Goal: Information Seeking & Learning: Check status

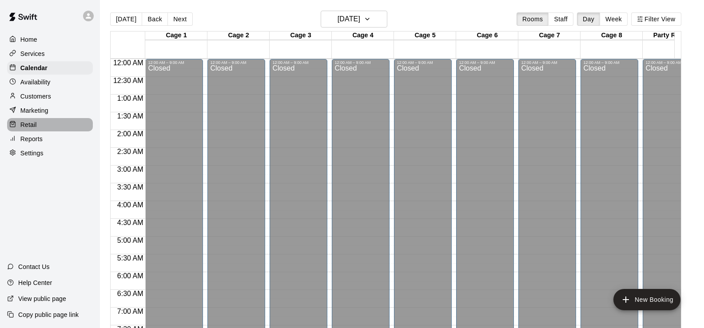
click at [35, 131] on div "Retail" at bounding box center [50, 124] width 86 height 13
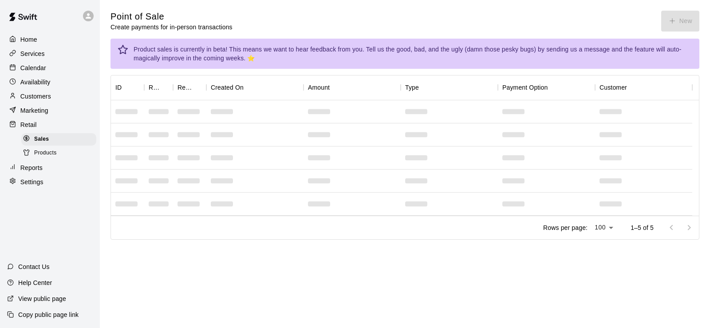
click at [34, 97] on p "Customers" at bounding box center [35, 96] width 31 height 9
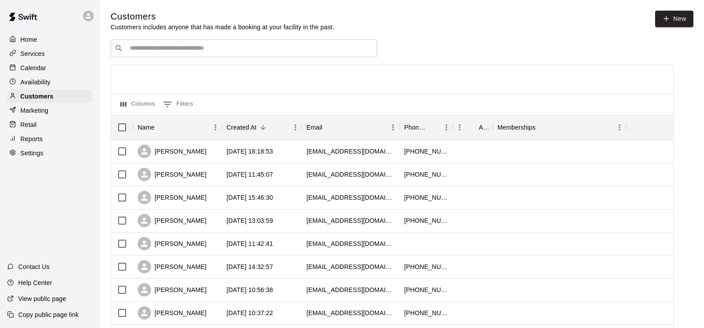
click at [29, 57] on p "Services" at bounding box center [32, 53] width 24 height 9
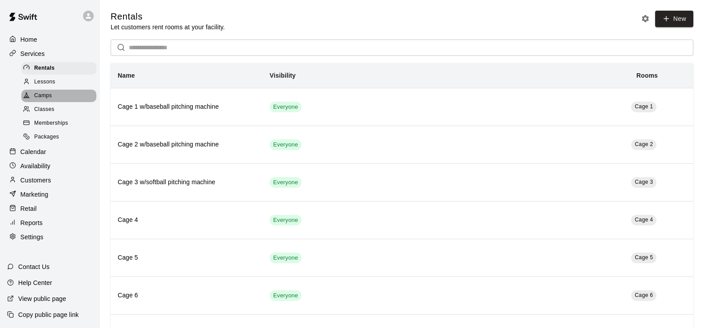
click at [52, 96] on div "Camps" at bounding box center [58, 96] width 75 height 12
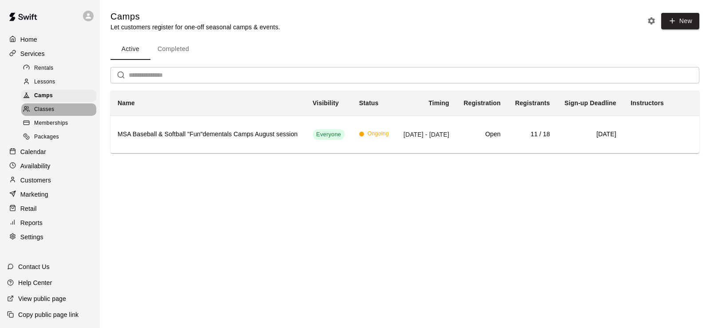
click at [45, 114] on span "Classes" at bounding box center [44, 109] width 20 height 9
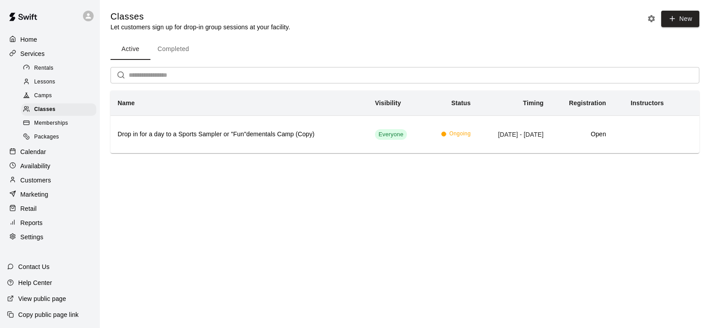
click at [45, 123] on span "Memberships" at bounding box center [51, 123] width 34 height 9
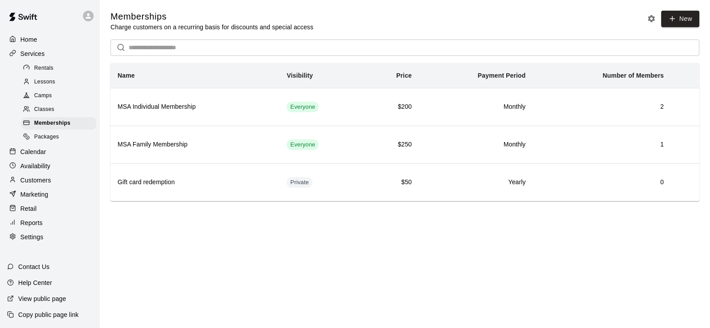
click at [46, 135] on div "Packages" at bounding box center [58, 137] width 75 height 12
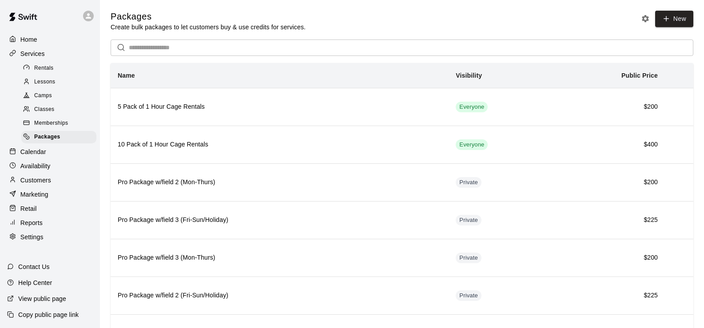
drag, startPoint x: 35, startPoint y: 155, endPoint x: 27, endPoint y: 157, distance: 8.4
click at [35, 155] on p "Calendar" at bounding box center [33, 151] width 26 height 9
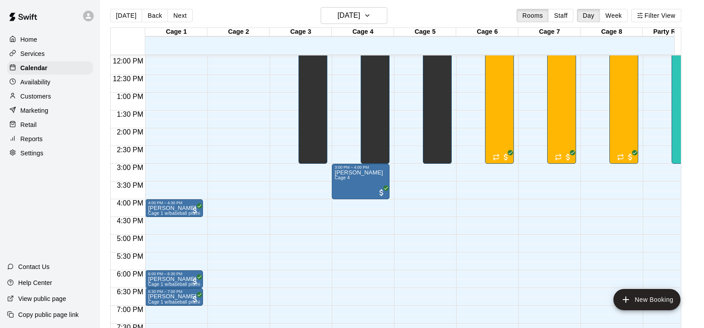
scroll to position [14, 0]
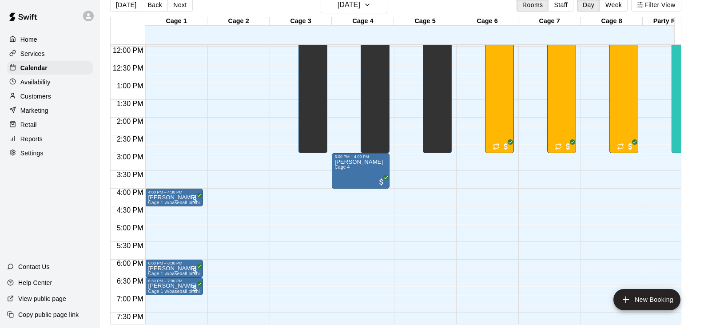
click at [41, 87] on p "Availability" at bounding box center [35, 82] width 30 height 9
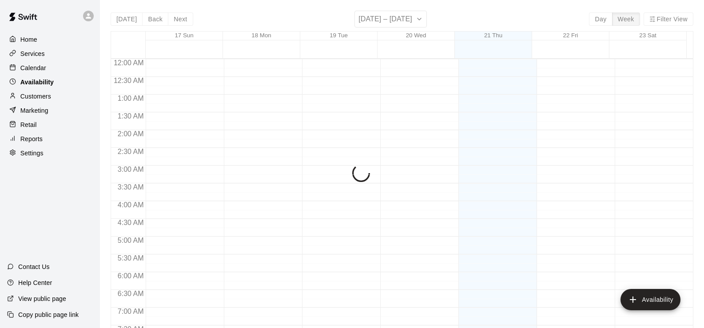
scroll to position [424, 0]
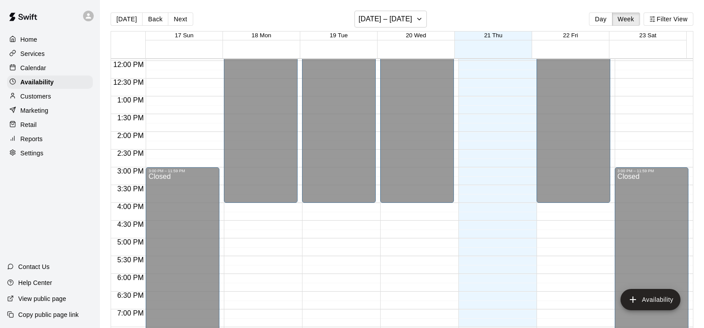
click at [36, 138] on p "Reports" at bounding box center [31, 139] width 22 height 9
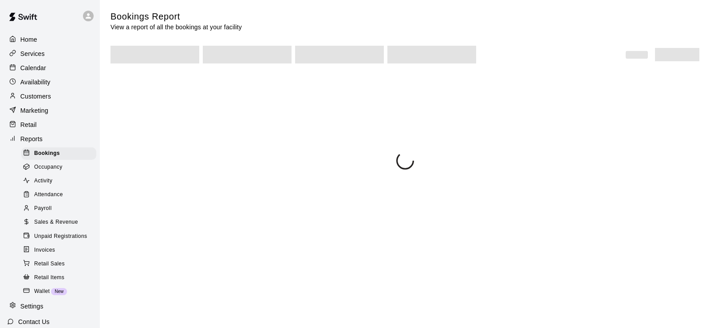
drag, startPoint x: 36, startPoint y: 128, endPoint x: 40, endPoint y: 120, distance: 9.4
click at [35, 128] on p "Retail" at bounding box center [28, 124] width 16 height 9
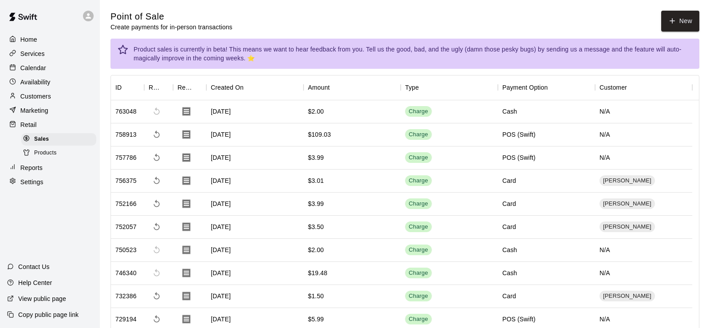
click at [34, 56] on p "Services" at bounding box center [32, 53] width 24 height 9
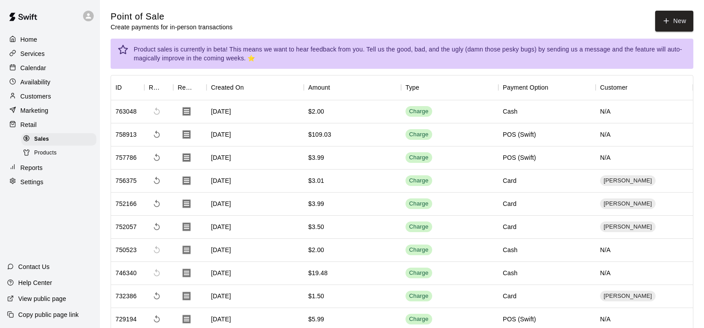
click at [34, 55] on p "Services" at bounding box center [32, 53] width 24 height 9
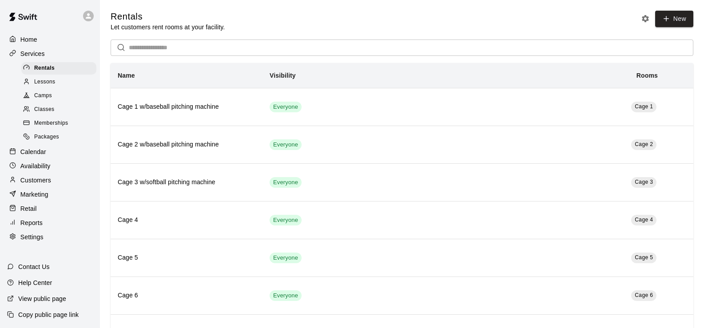
click at [46, 113] on span "Classes" at bounding box center [44, 109] width 20 height 9
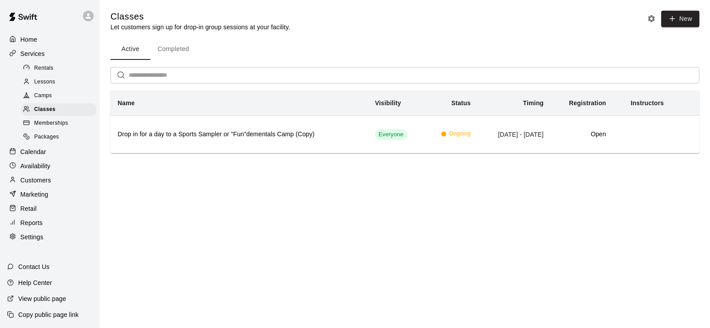
click at [48, 128] on span "Memberships" at bounding box center [51, 123] width 34 height 9
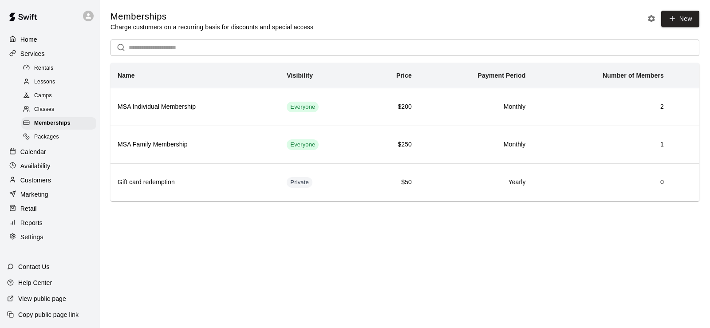
click at [48, 137] on span "Packages" at bounding box center [46, 137] width 25 height 9
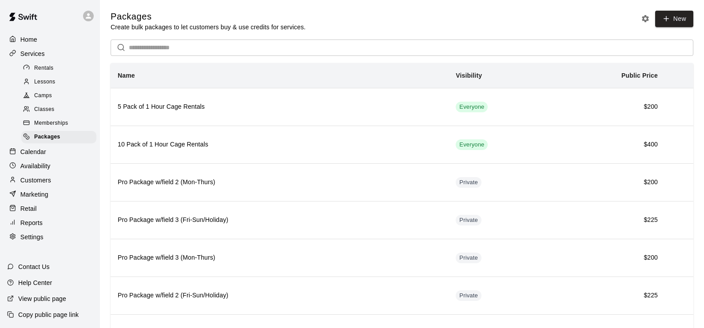
click at [52, 94] on div "Camps" at bounding box center [58, 96] width 75 height 12
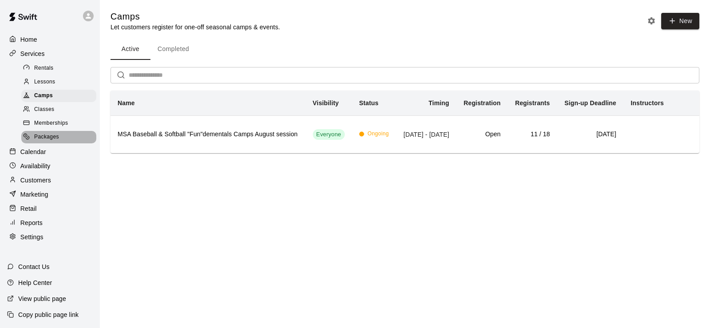
drag, startPoint x: 48, startPoint y: 138, endPoint x: 55, endPoint y: 140, distance: 6.9
click at [48, 138] on span "Packages" at bounding box center [46, 137] width 25 height 9
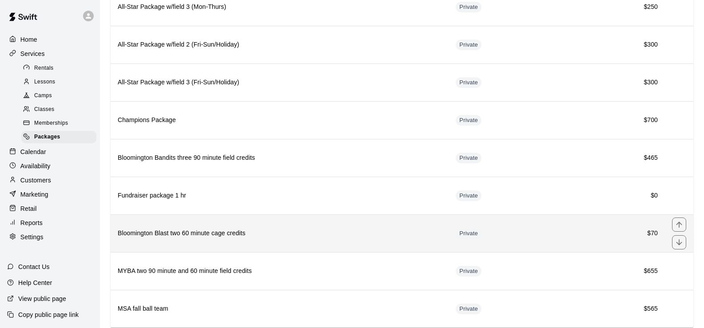
scroll to position [390, 0]
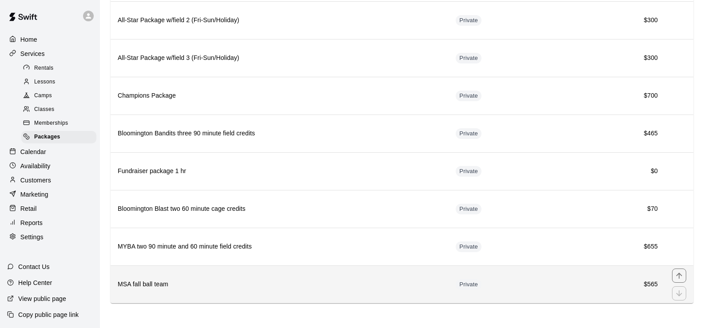
click at [220, 283] on h6 "MSA fall ball team" at bounding box center [280, 285] width 324 height 10
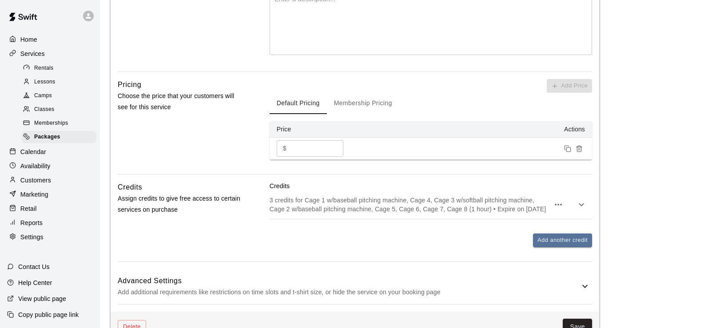
scroll to position [285, 0]
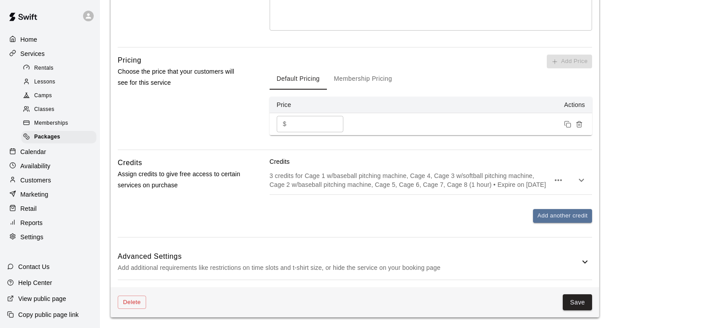
click at [146, 261] on h6 "Advanced Settings" at bounding box center [349, 257] width 462 height 12
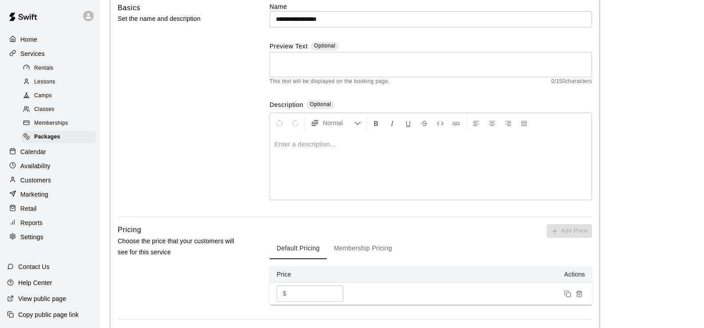
scroll to position [0, 0]
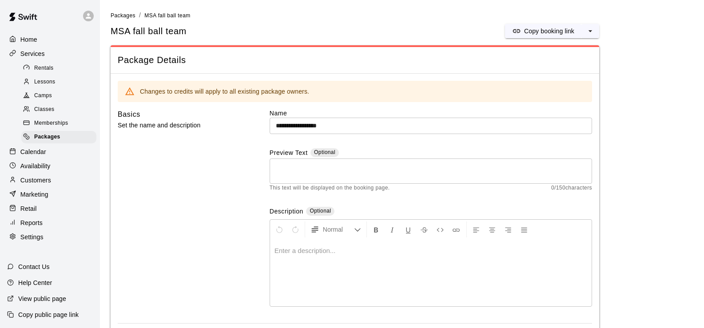
click at [38, 227] on p "Reports" at bounding box center [31, 222] width 22 height 9
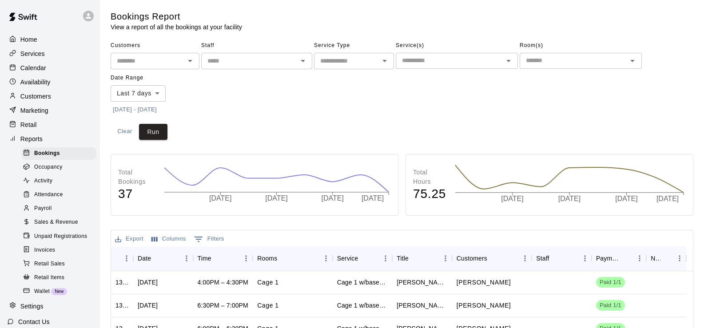
click at [179, 63] on input "text" at bounding box center [147, 61] width 69 height 11
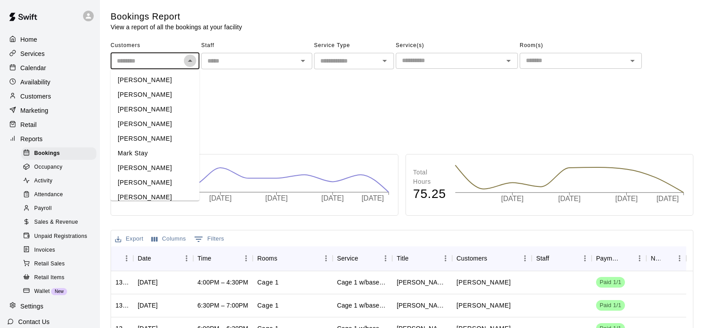
click at [187, 62] on icon "Close" at bounding box center [190, 61] width 11 height 11
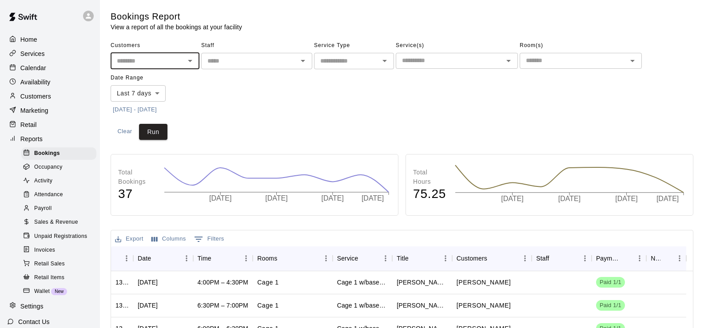
click at [187, 62] on icon "Open" at bounding box center [190, 61] width 11 height 11
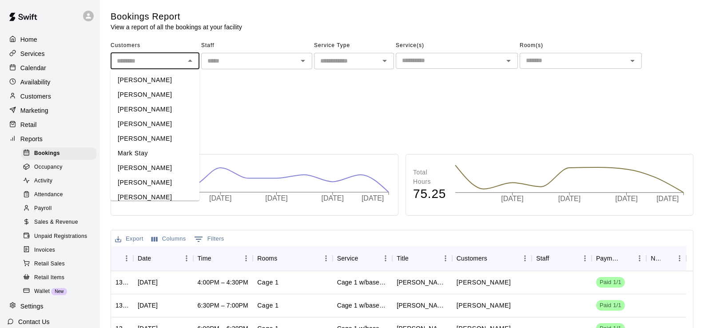
click at [188, 62] on icon "Close" at bounding box center [190, 60] width 4 height 2
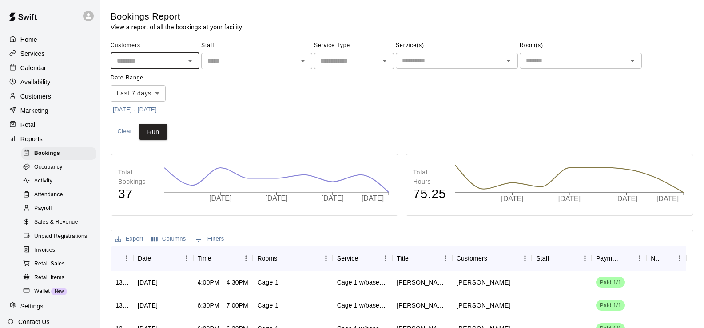
click at [360, 63] on input "text" at bounding box center [347, 61] width 60 height 11
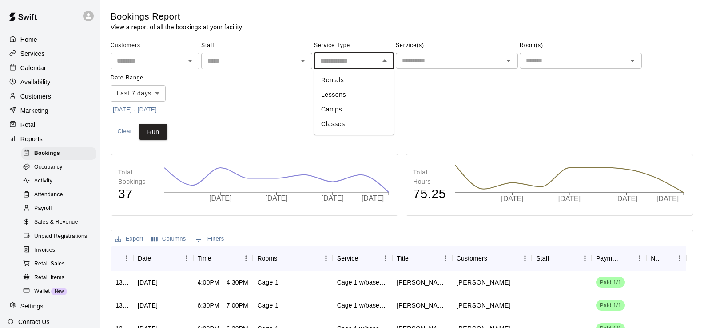
click at [340, 123] on li "Classes" at bounding box center [354, 124] width 80 height 15
click at [486, 61] on input "text" at bounding box center [449, 60] width 102 height 11
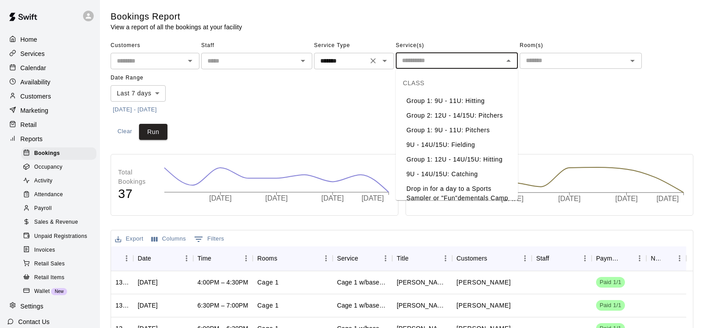
click at [382, 60] on icon "Open" at bounding box center [384, 61] width 11 height 11
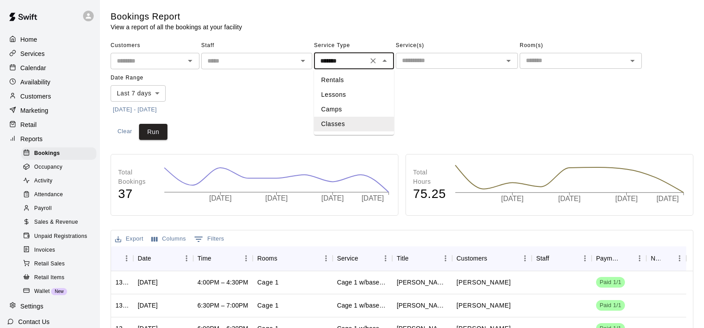
click at [343, 116] on li "Camps" at bounding box center [354, 109] width 80 height 15
click at [511, 59] on icon "Open" at bounding box center [508, 61] width 11 height 11
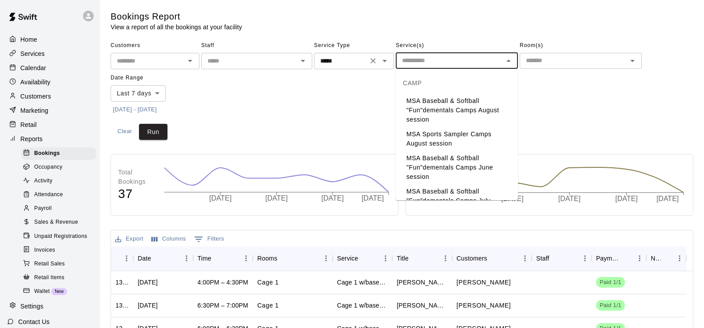
click at [382, 59] on icon "Open" at bounding box center [384, 61] width 11 height 11
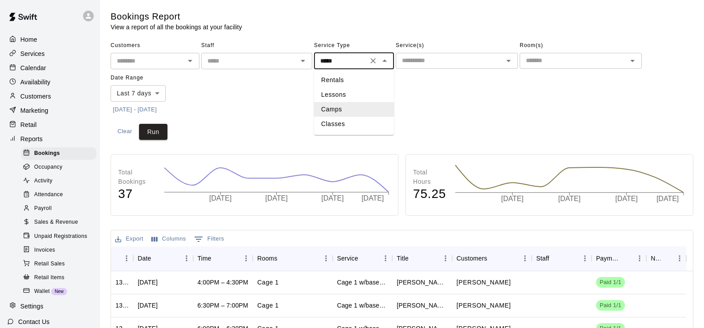
click at [349, 91] on li "Lessons" at bounding box center [354, 94] width 80 height 15
click at [503, 56] on div at bounding box center [508, 61] width 12 height 12
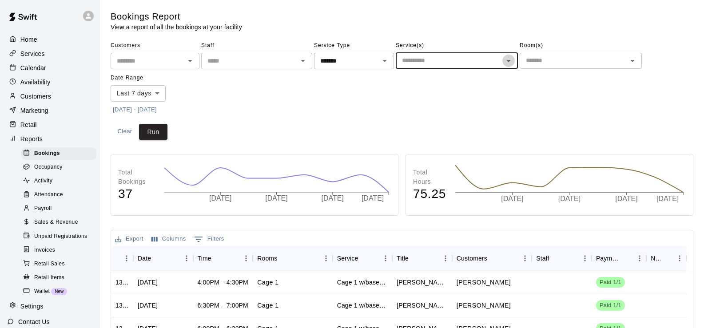
click at [504, 58] on icon "Open" at bounding box center [508, 61] width 11 height 11
click at [385, 64] on icon "Open" at bounding box center [384, 61] width 11 height 11
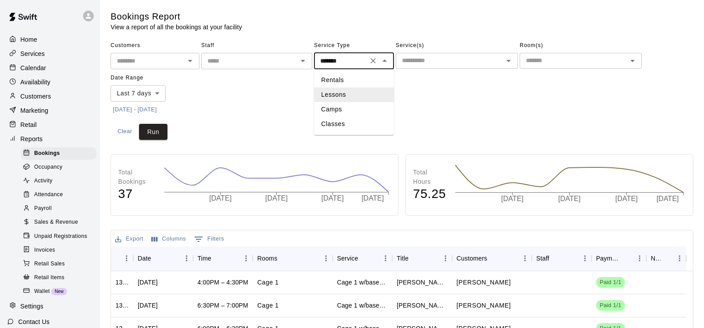
click at [352, 83] on li "Rentals" at bounding box center [354, 80] width 80 height 15
click at [505, 63] on icon "Open" at bounding box center [508, 61] width 11 height 11
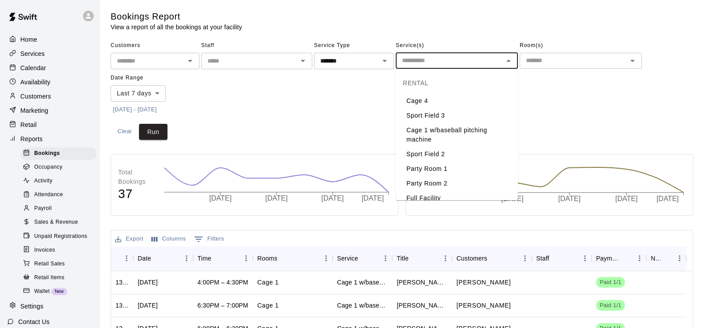
click at [541, 52] on div "Room(s) ​" at bounding box center [580, 54] width 122 height 31
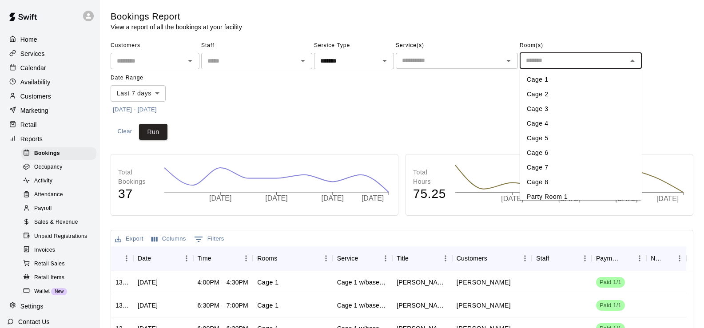
click at [543, 57] on input "text" at bounding box center [573, 60] width 102 height 11
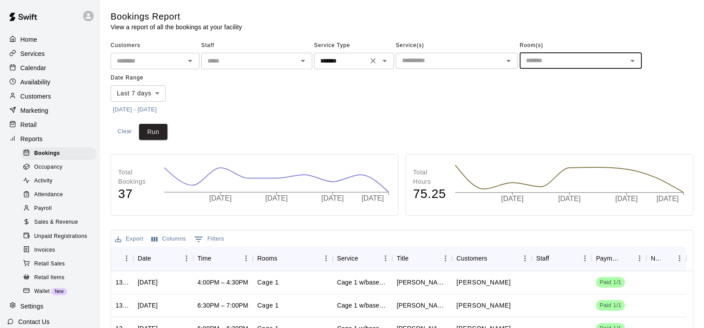
click at [381, 58] on icon "Open" at bounding box center [384, 61] width 11 height 11
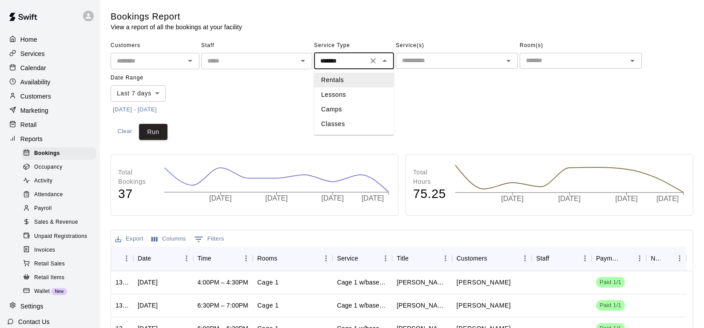
click at [342, 123] on li "Classes" at bounding box center [354, 124] width 80 height 15
type input "*******"
click at [513, 60] on icon "Open" at bounding box center [508, 61] width 11 height 11
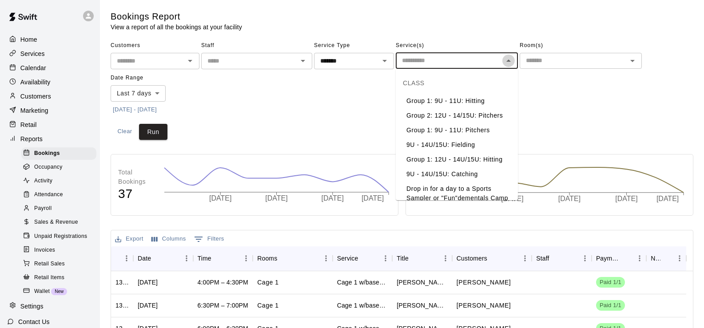
click at [513, 60] on icon "Close" at bounding box center [508, 61] width 11 height 11
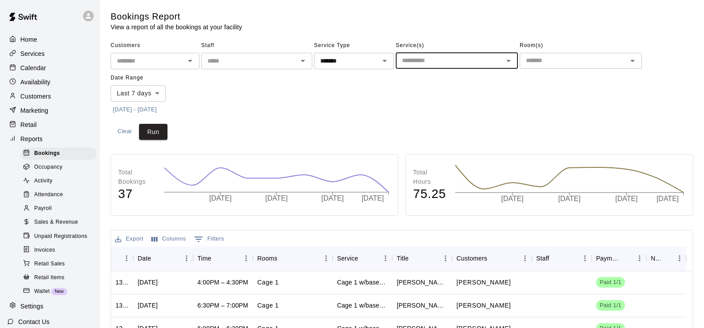
click at [510, 61] on icon "Open" at bounding box center [508, 61] width 11 height 11
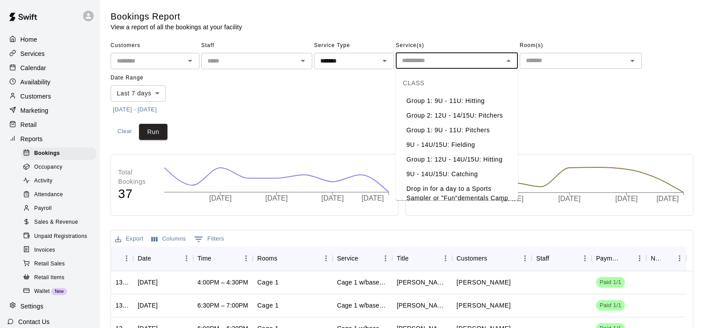
click at [48, 56] on div "Services" at bounding box center [50, 53] width 86 height 13
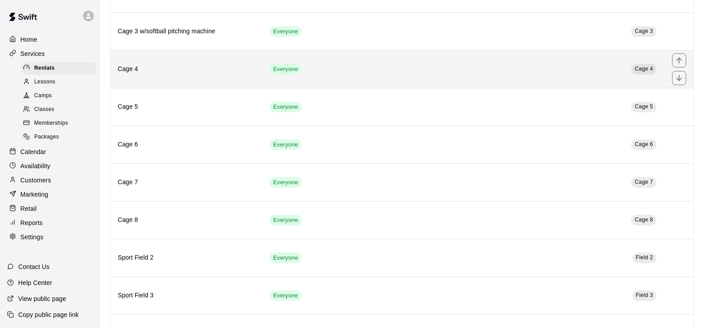
scroll to position [270, 0]
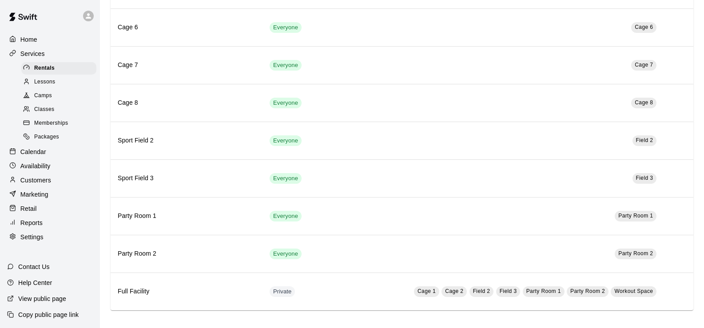
click at [63, 82] on div "Lessons" at bounding box center [58, 82] width 75 height 12
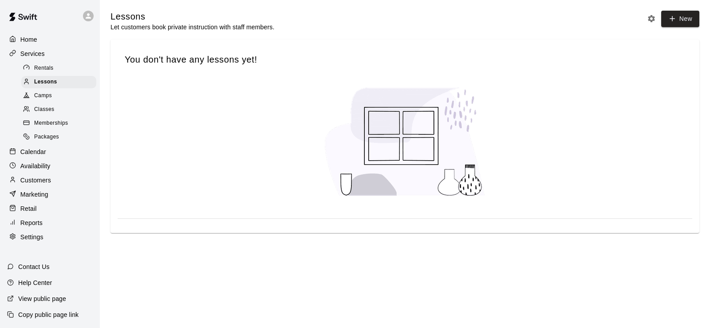
click at [53, 94] on div "Camps" at bounding box center [58, 96] width 75 height 12
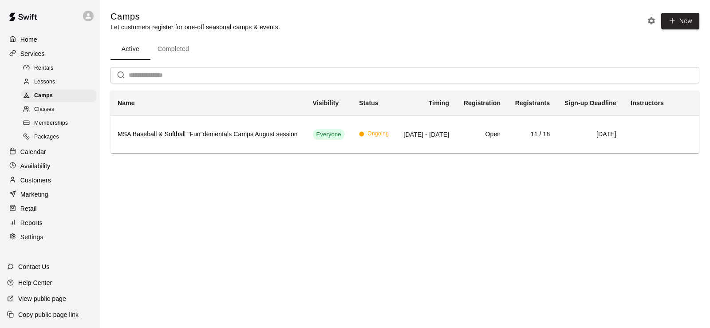
click at [54, 105] on link "Classes" at bounding box center [60, 110] width 79 height 14
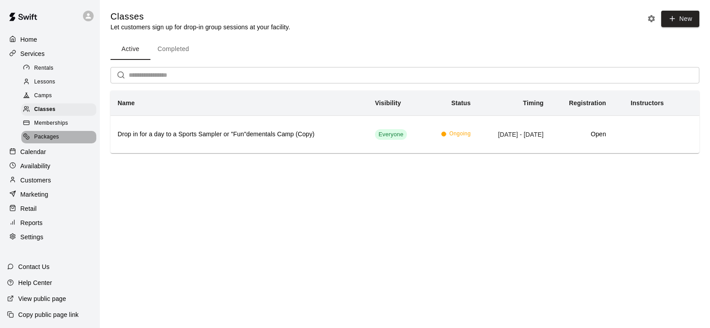
click at [52, 139] on span "Packages" at bounding box center [46, 137] width 25 height 9
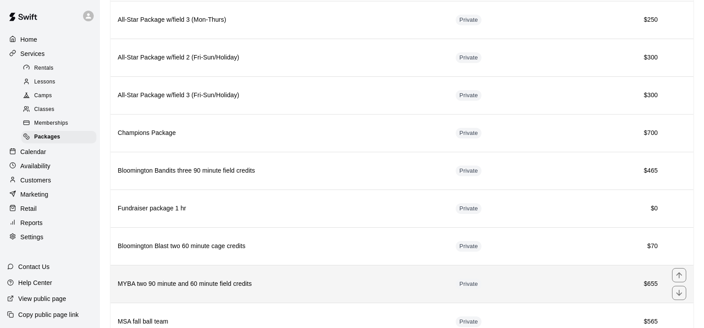
scroll to position [390, 0]
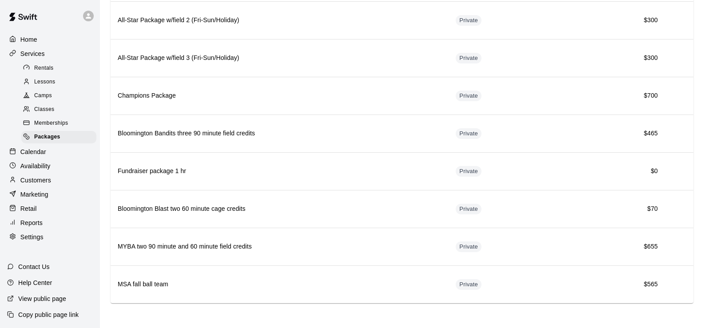
click at [48, 230] on div "Reports" at bounding box center [50, 222] width 86 height 13
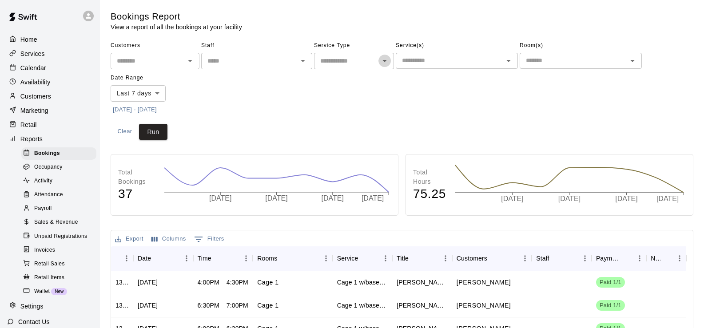
click at [381, 61] on icon "Open" at bounding box center [384, 61] width 11 height 11
click at [381, 61] on icon "Close" at bounding box center [384, 61] width 11 height 11
click at [53, 225] on span "Sales & Revenue" at bounding box center [56, 222] width 44 height 9
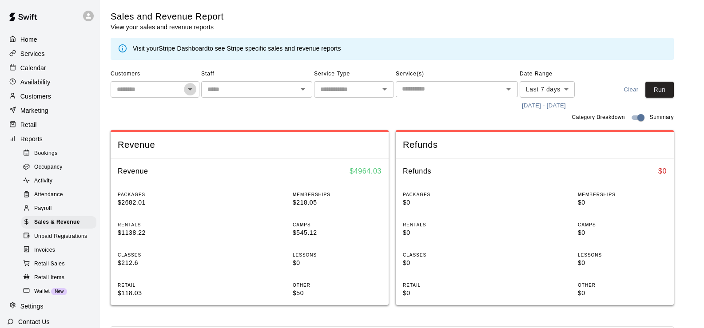
click at [188, 90] on icon "Open" at bounding box center [190, 89] width 11 height 11
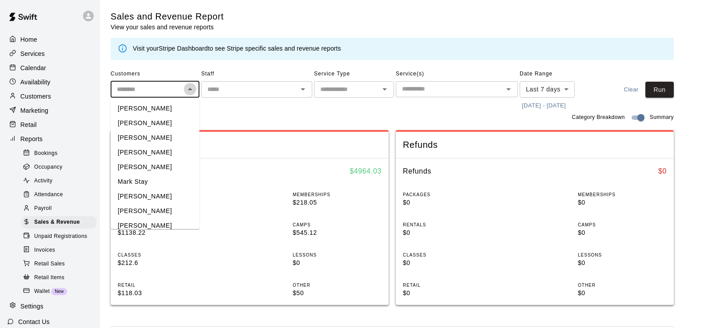
click at [188, 90] on icon "Close" at bounding box center [190, 89] width 4 height 2
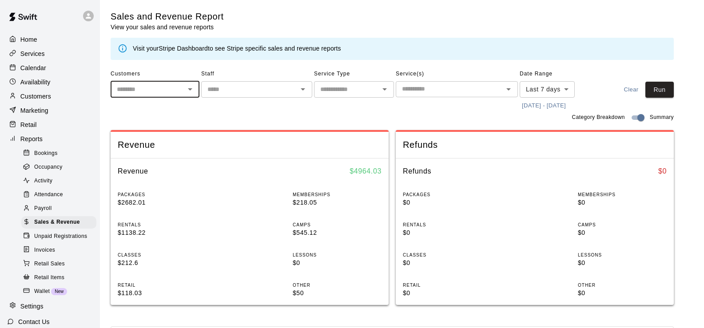
click at [382, 89] on icon "Open" at bounding box center [384, 89] width 11 height 11
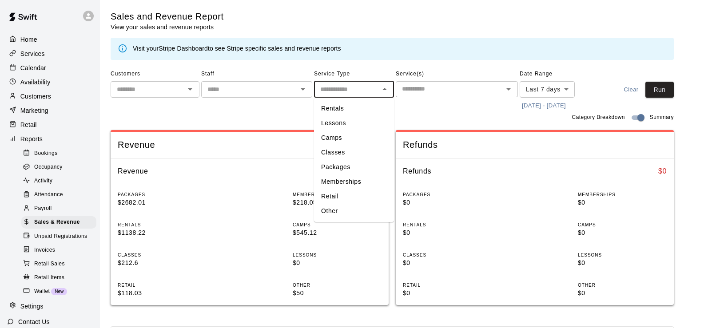
click at [349, 163] on li "Packages" at bounding box center [354, 167] width 80 height 15
type input "********"
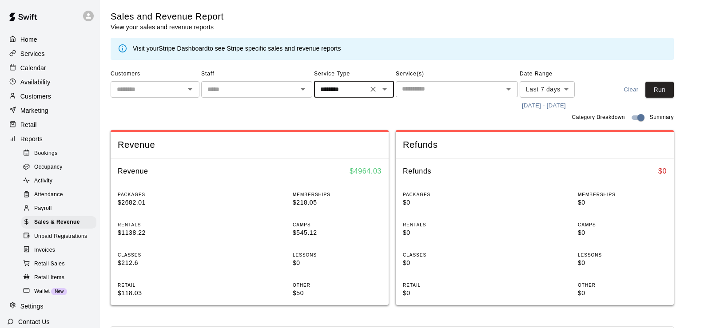
click at [508, 93] on icon "Open" at bounding box center [508, 89] width 11 height 11
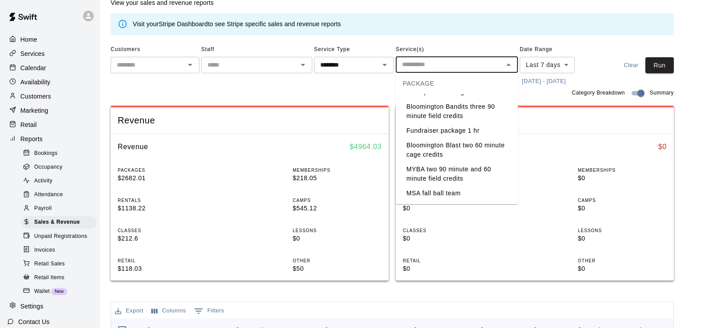
scroll to position [44, 0]
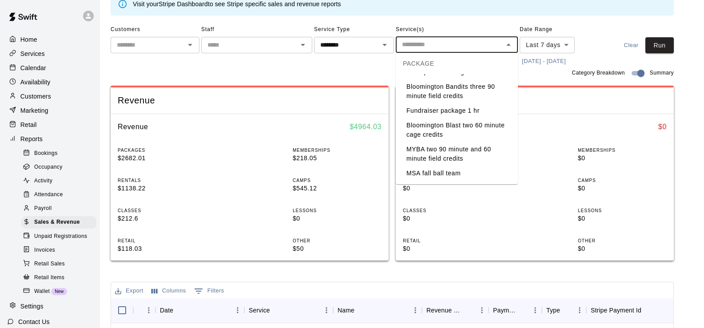
click at [456, 174] on li "MSA fall ball team" at bounding box center [457, 173] width 122 height 15
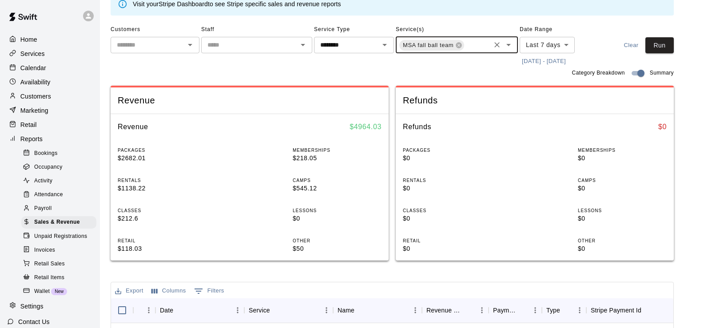
click at [569, 43] on body "Home Services Calendar Availability Customers Marketing Retail Reports Bookings…" at bounding box center [352, 276] width 704 height 641
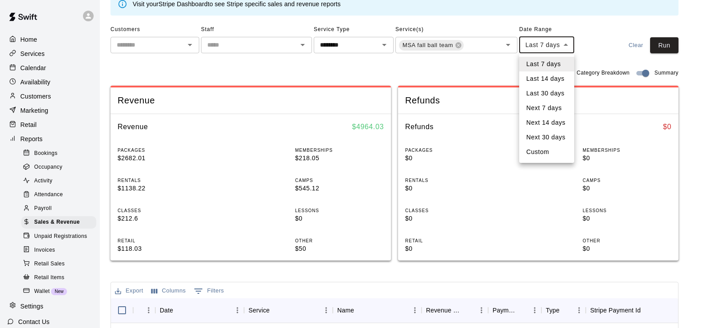
click at [554, 95] on li "Last 30 days" at bounding box center [546, 93] width 55 height 15
type input "*****"
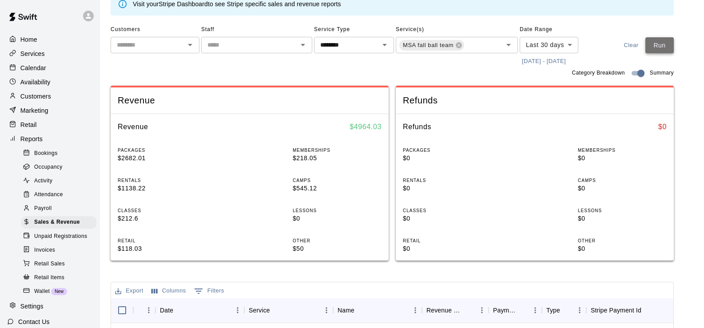
click at [667, 48] on button "Run" at bounding box center [659, 45] width 28 height 16
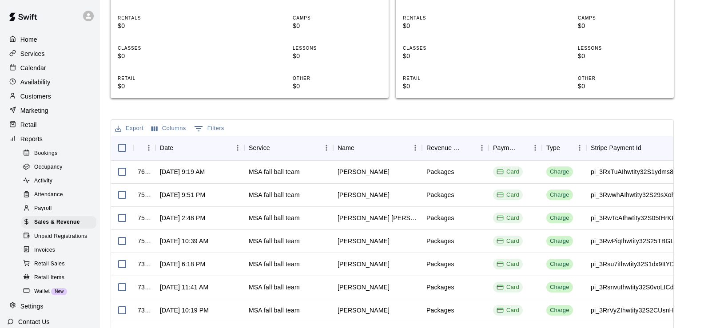
scroll to position [266, 0]
